Goal: Find specific page/section: Find specific page/section

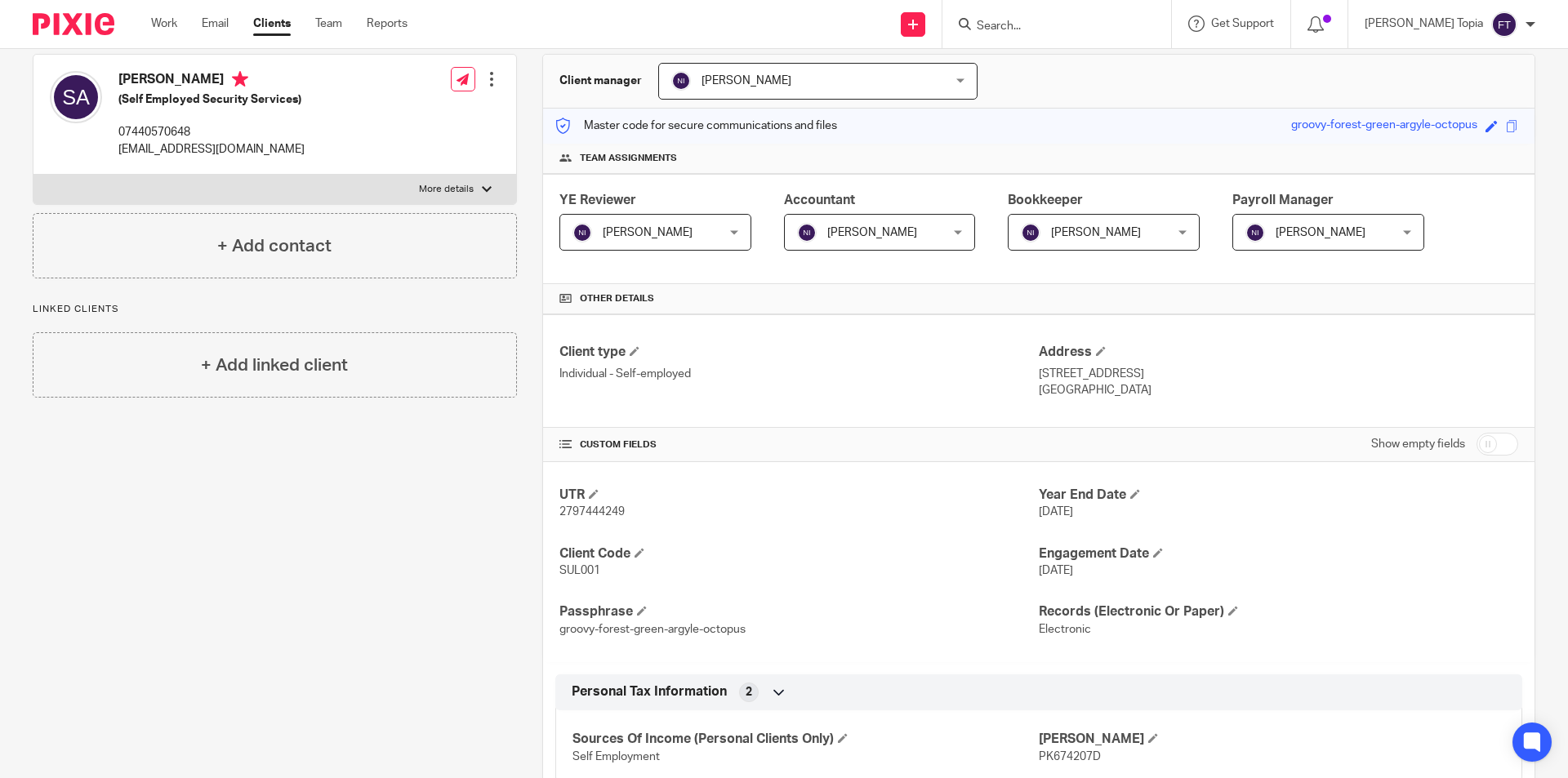
scroll to position [557, 0]
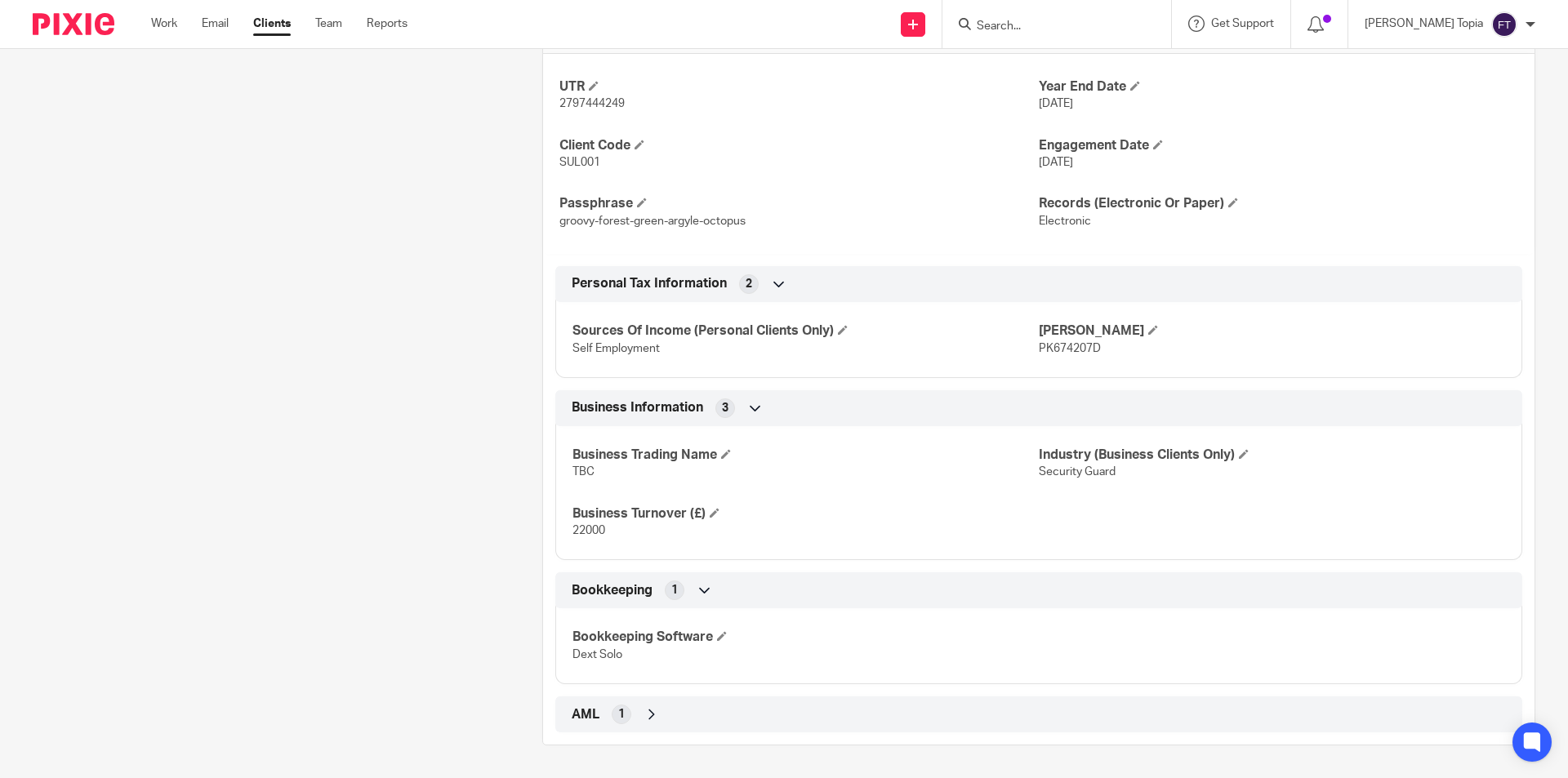
click at [1060, 351] on span "PK674207D" at bounding box center [1070, 348] width 62 height 12
copy span "PK674207D"
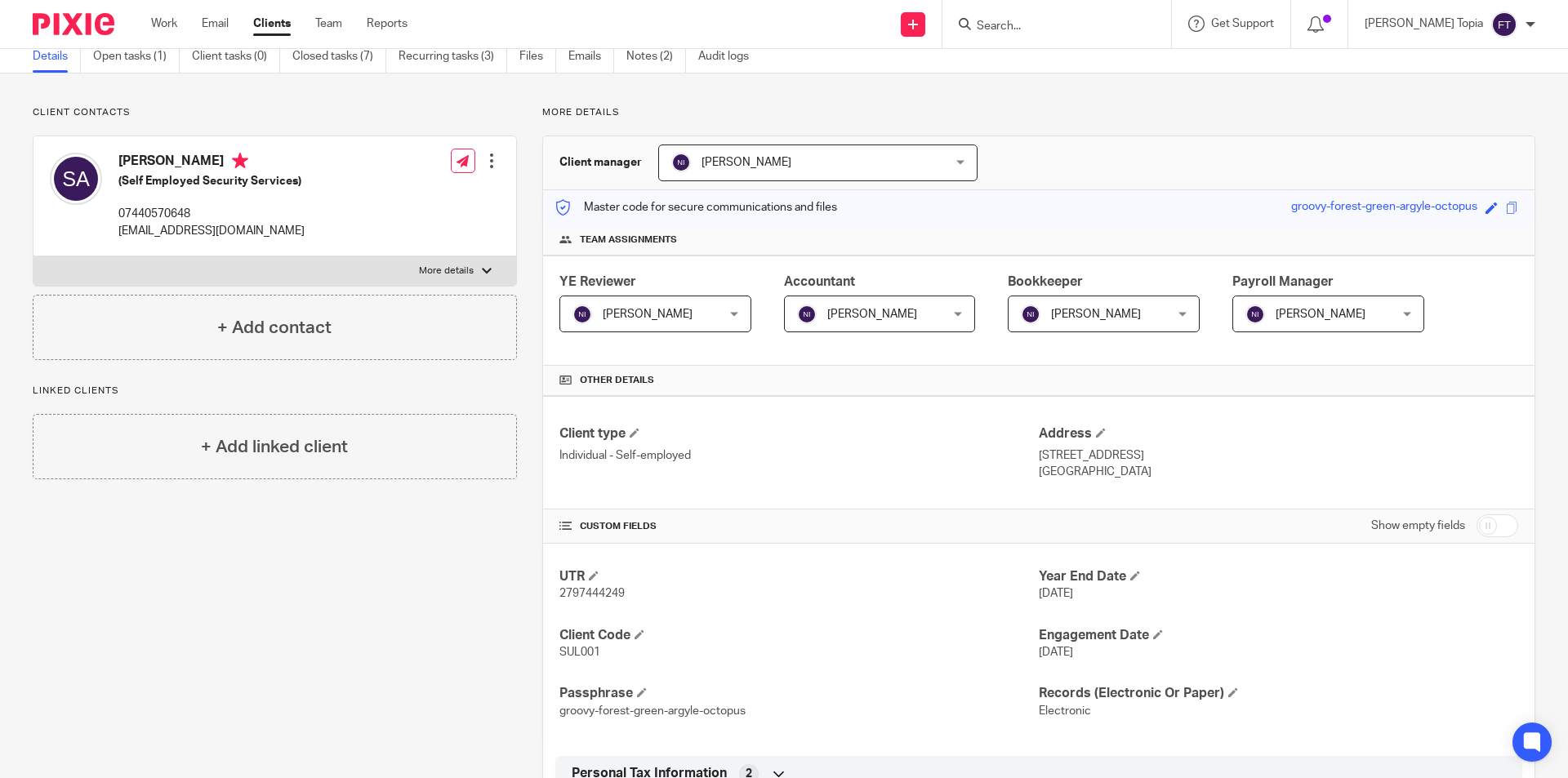
scroll to position [0, 0]
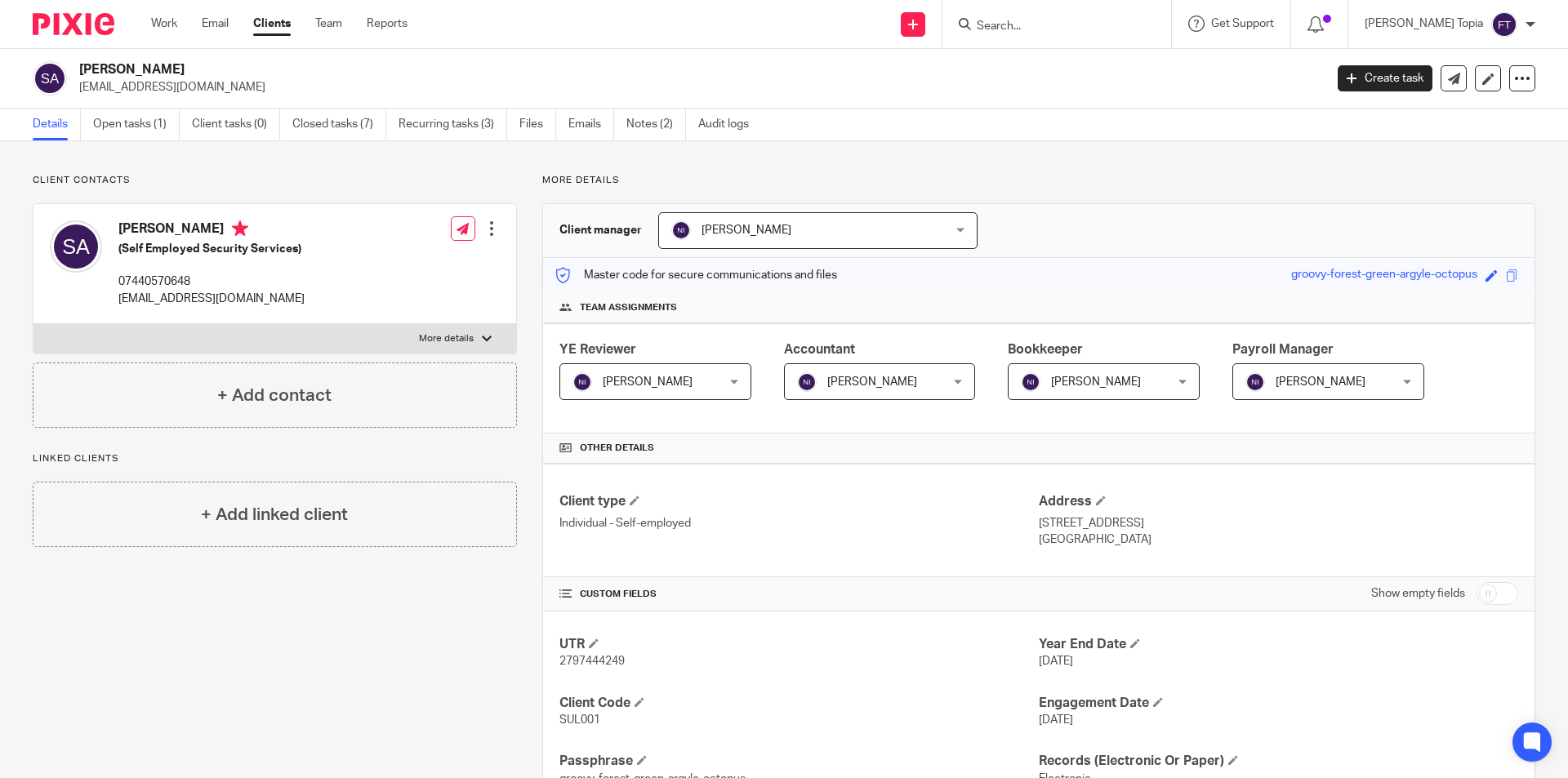
click at [1122, 30] on input "Search" at bounding box center [1048, 26] width 147 height 15
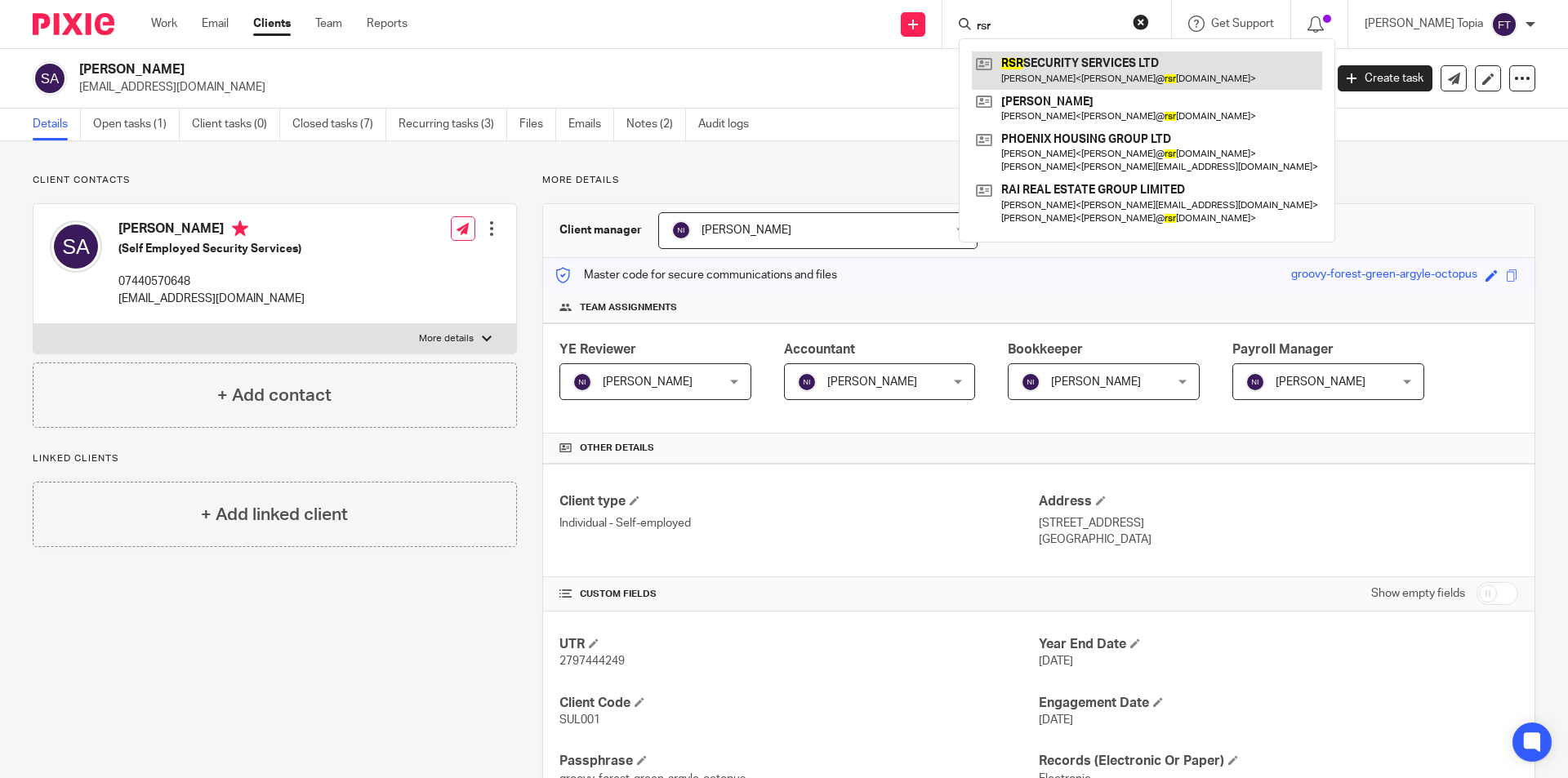
type input "rsr"
click at [1156, 68] on link at bounding box center [1147, 70] width 350 height 38
